Goal: Navigation & Orientation: Find specific page/section

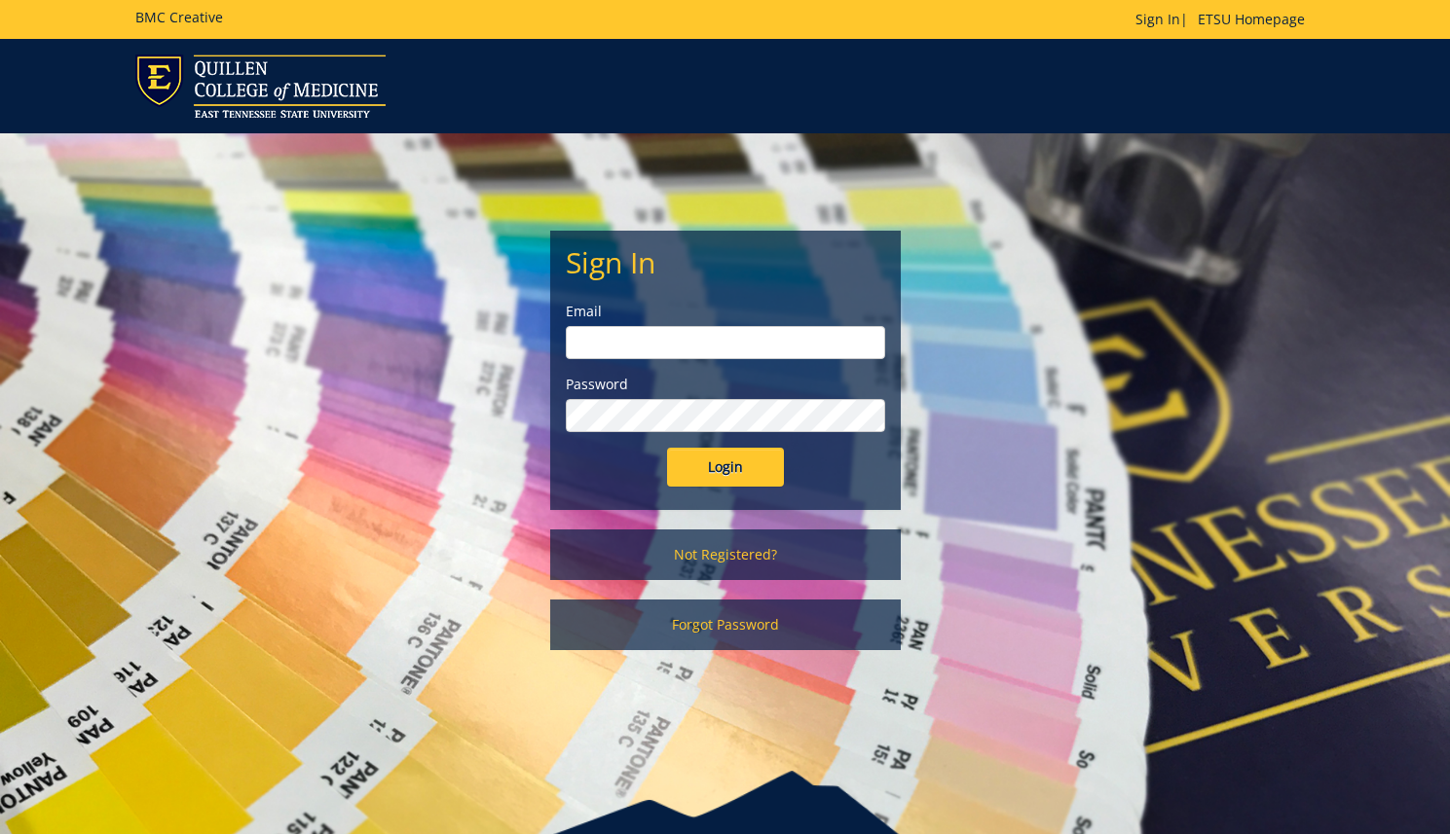
type input "[EMAIL_ADDRESS][DOMAIN_NAME]"
click at [727, 468] on input "Login" at bounding box center [725, 467] width 117 height 39
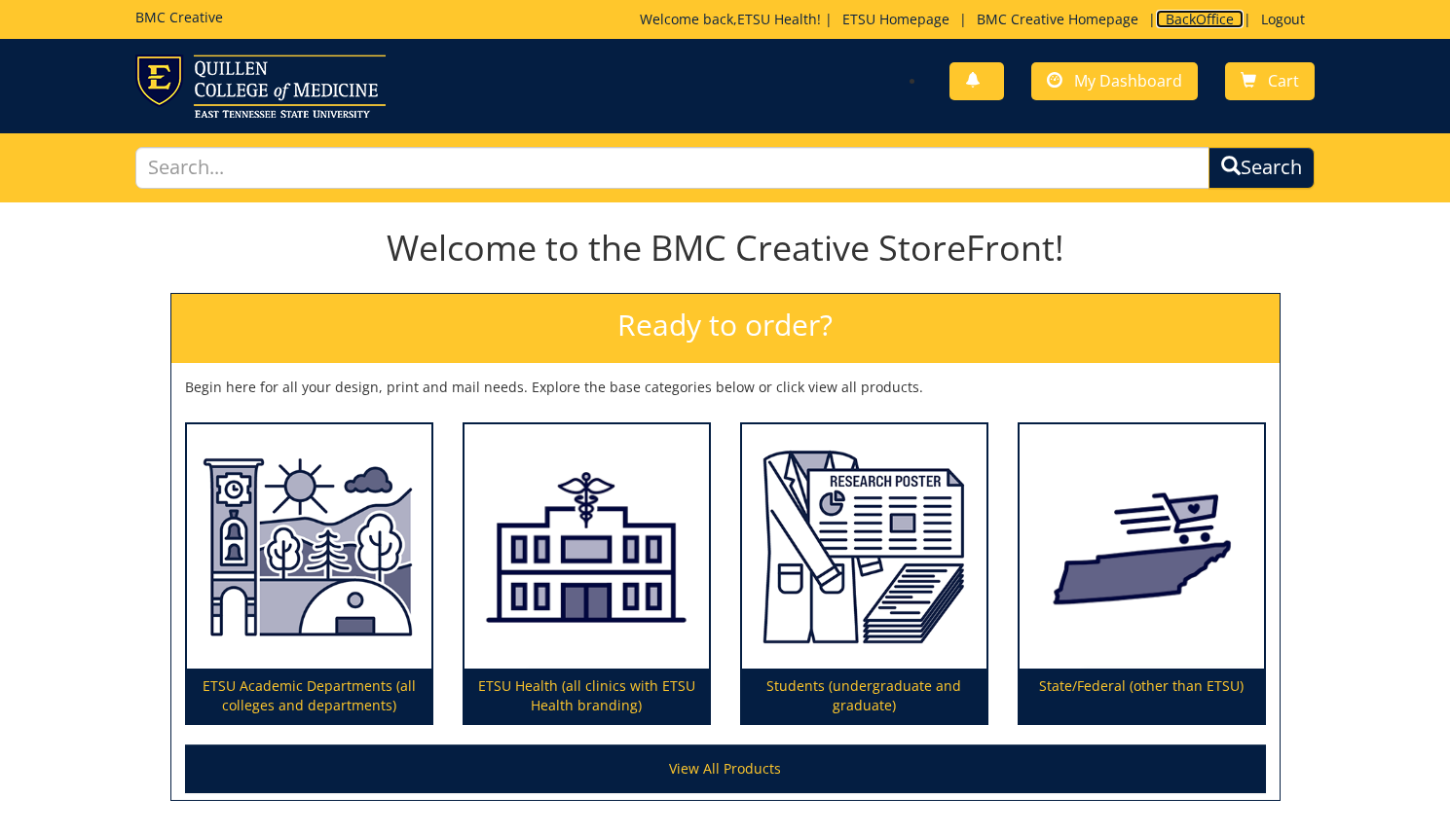
click at [1194, 20] on link "BackOffice" at bounding box center [1200, 19] width 88 height 18
